Goal: Complete application form

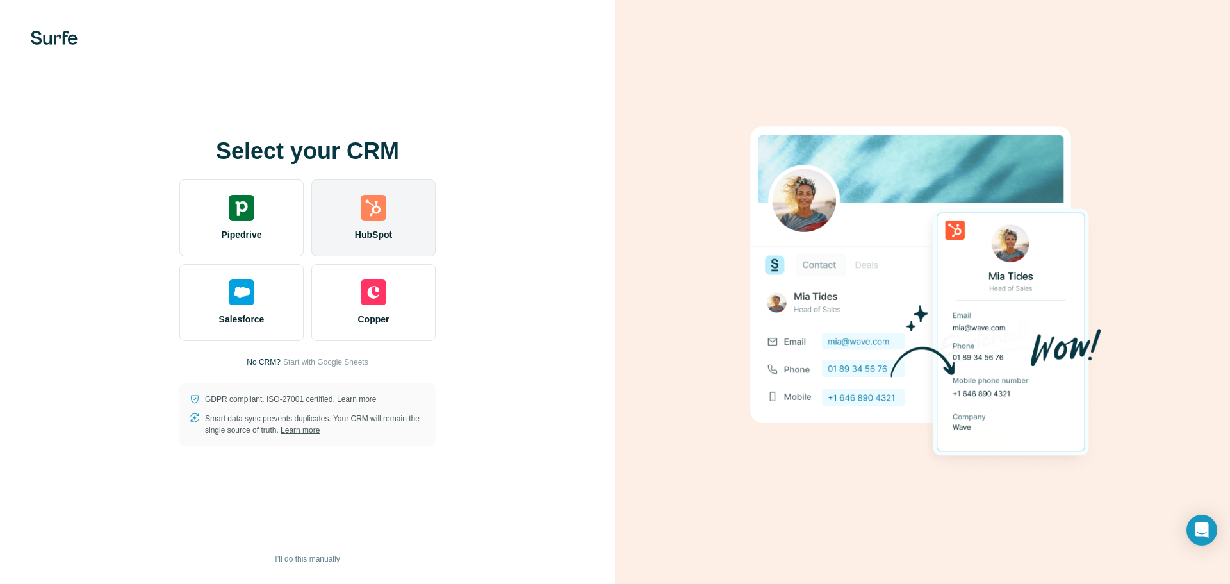
click at [404, 197] on div "HubSpot" at bounding box center [373, 217] width 124 height 77
click at [382, 239] on span "HubSpot" at bounding box center [373, 234] width 37 height 13
click at [379, 225] on div "HubSpot" at bounding box center [373, 217] width 124 height 77
click at [379, 217] on img at bounding box center [374, 208] width 26 height 26
